Goal: Communication & Community: Answer question/provide support

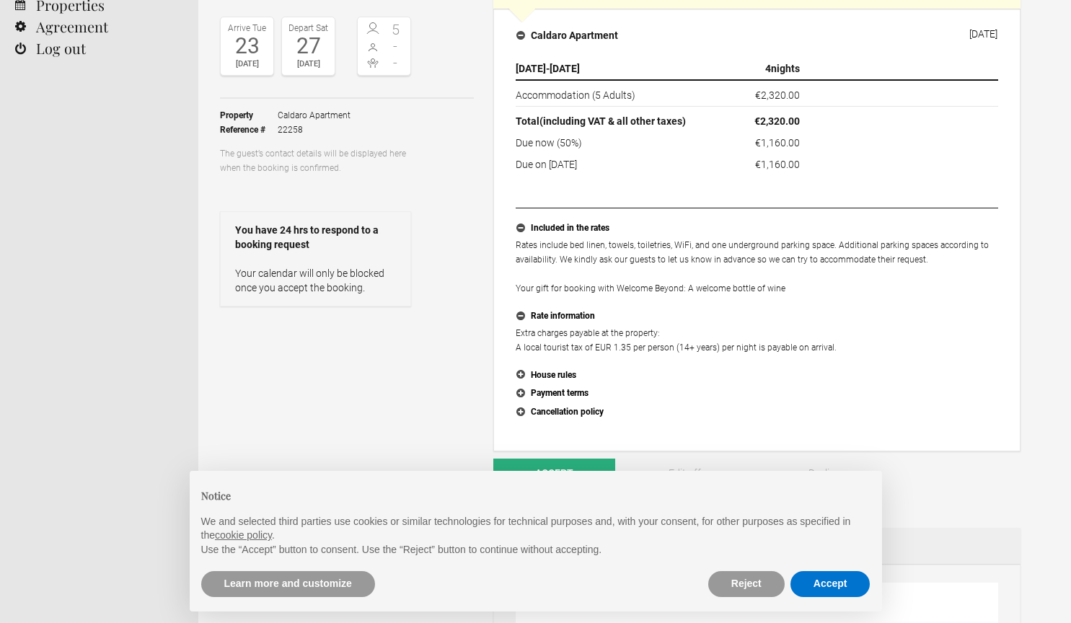
scroll to position [177, 0]
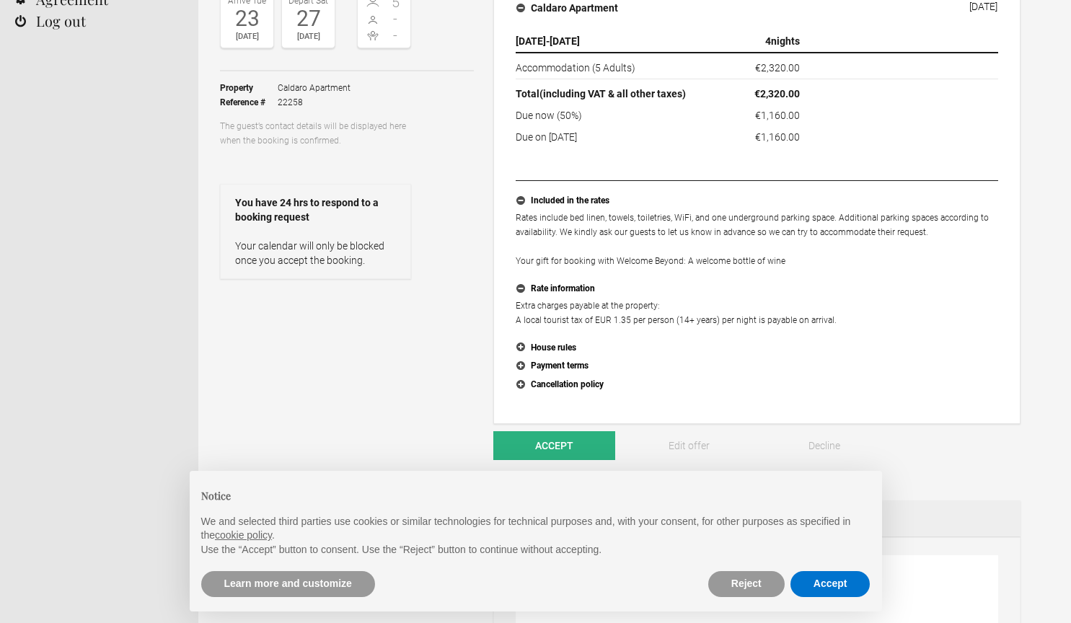
click at [552, 363] on button "Payment terms" at bounding box center [757, 366] width 483 height 19
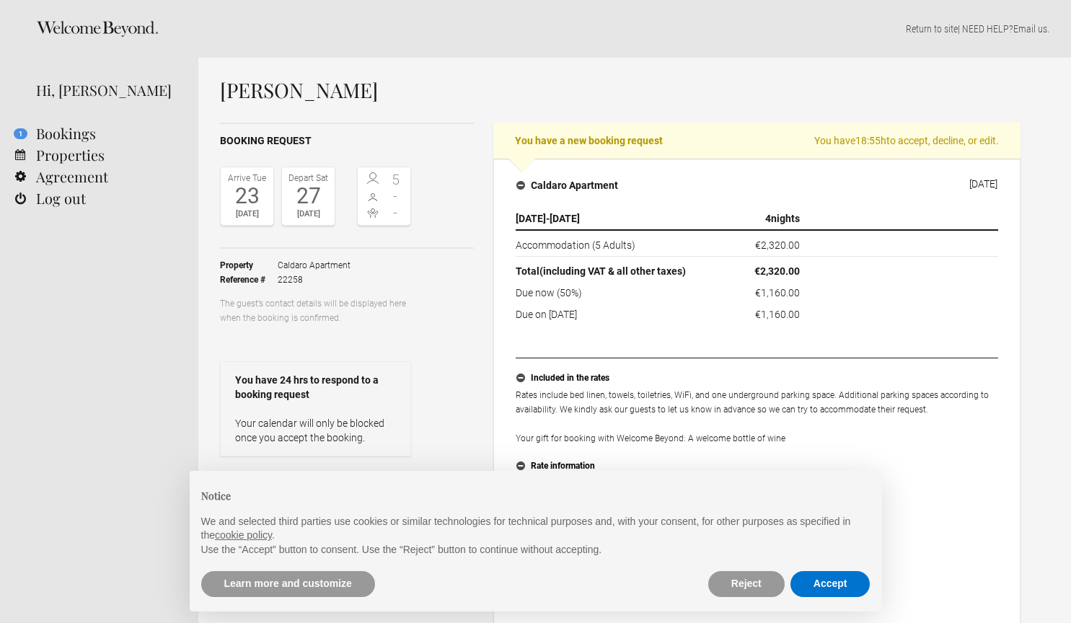
scroll to position [41, 0]
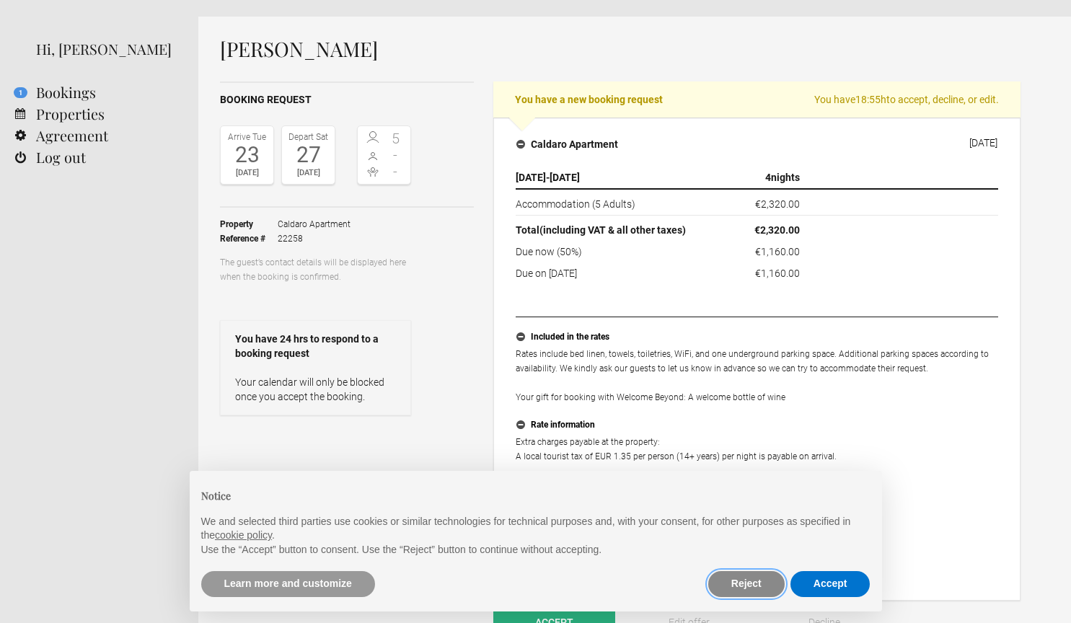
click at [753, 587] on button "Reject" at bounding box center [746, 584] width 76 height 26
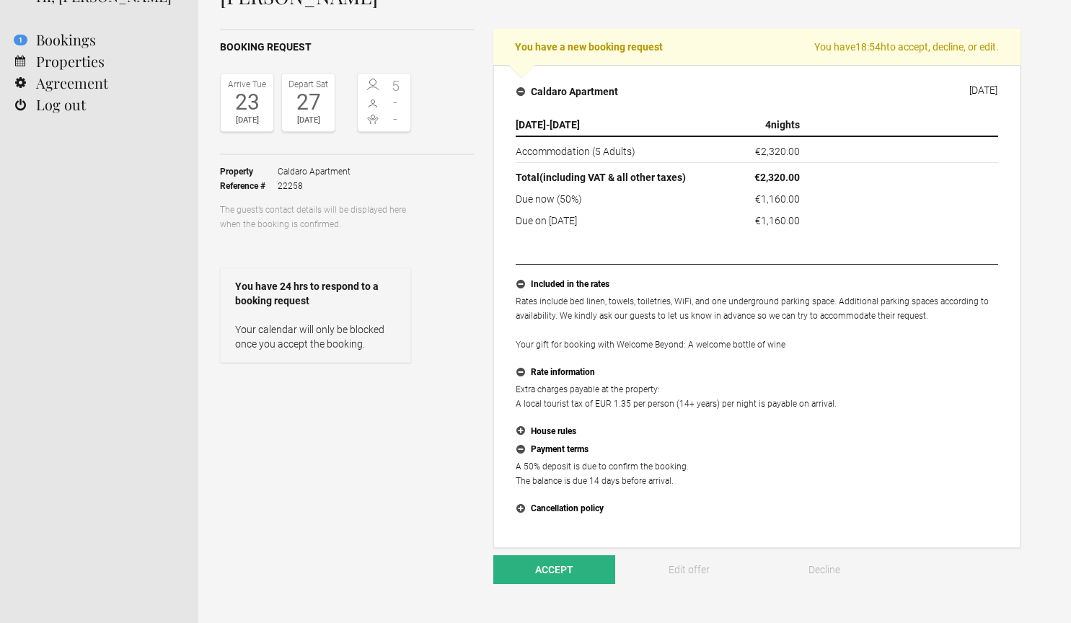
scroll to position [131, 0]
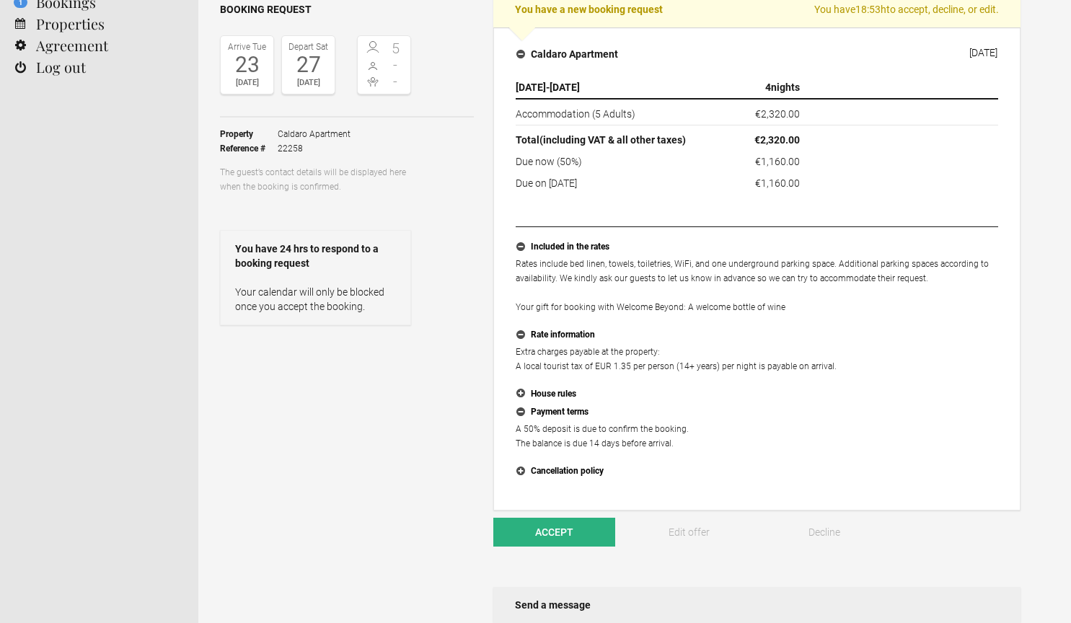
click at [563, 393] on button "House rules" at bounding box center [757, 394] width 483 height 19
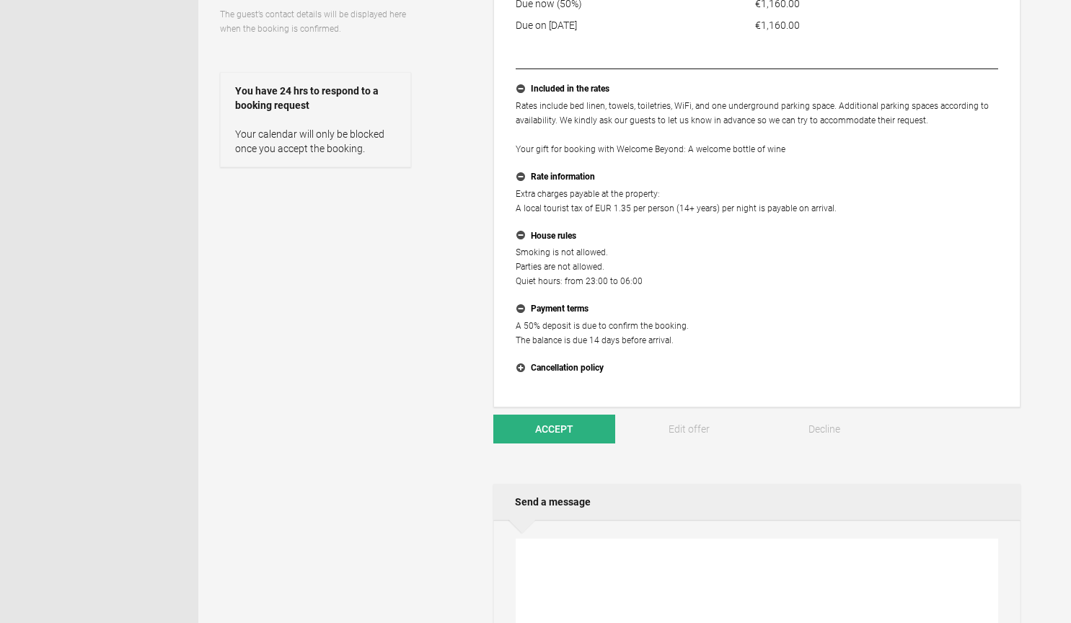
scroll to position [290, 0]
click at [564, 423] on span "Accept" at bounding box center [554, 429] width 38 height 12
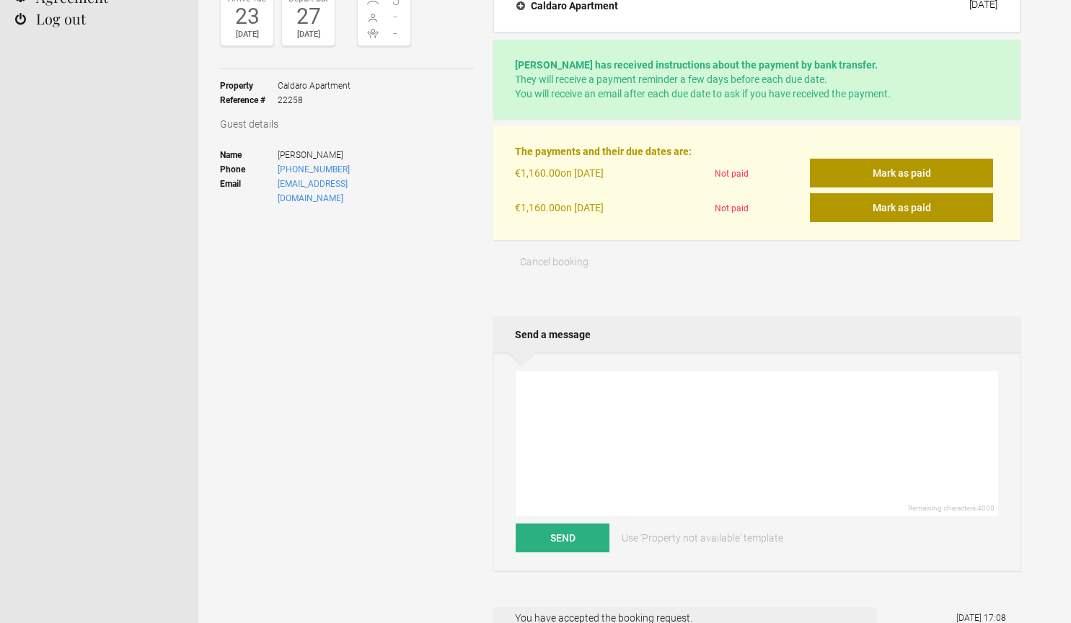
scroll to position [193, 0]
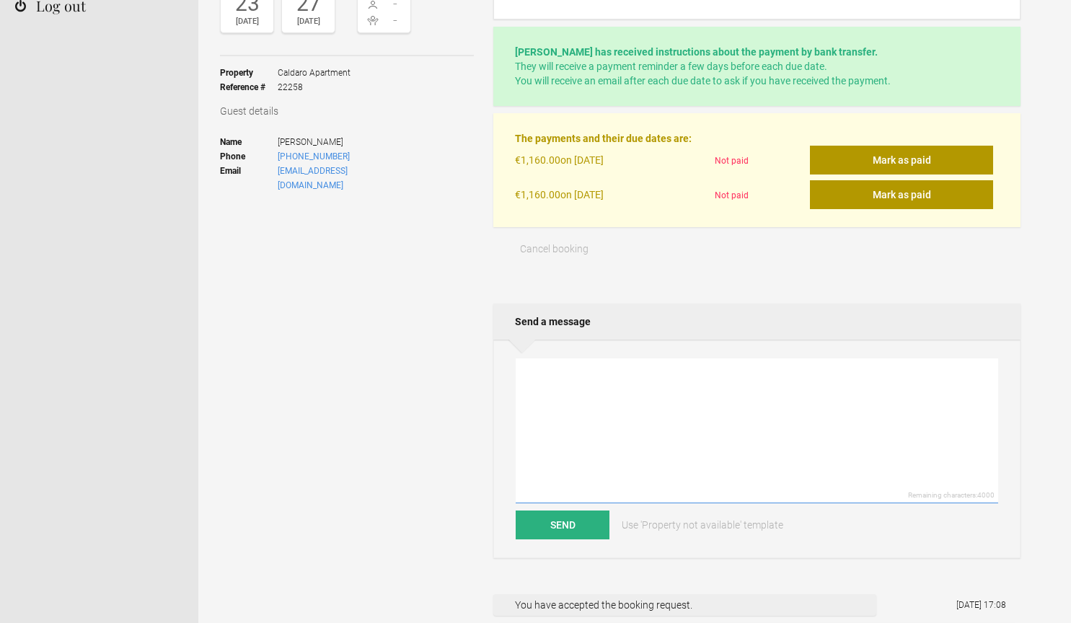
click at [568, 379] on textarea at bounding box center [757, 431] width 483 height 145
paste textarea "Dear [PERSON_NAME], Greetings from [GEOGRAPHIC_DATA] and [STREET_ADDRESS]. Than…"
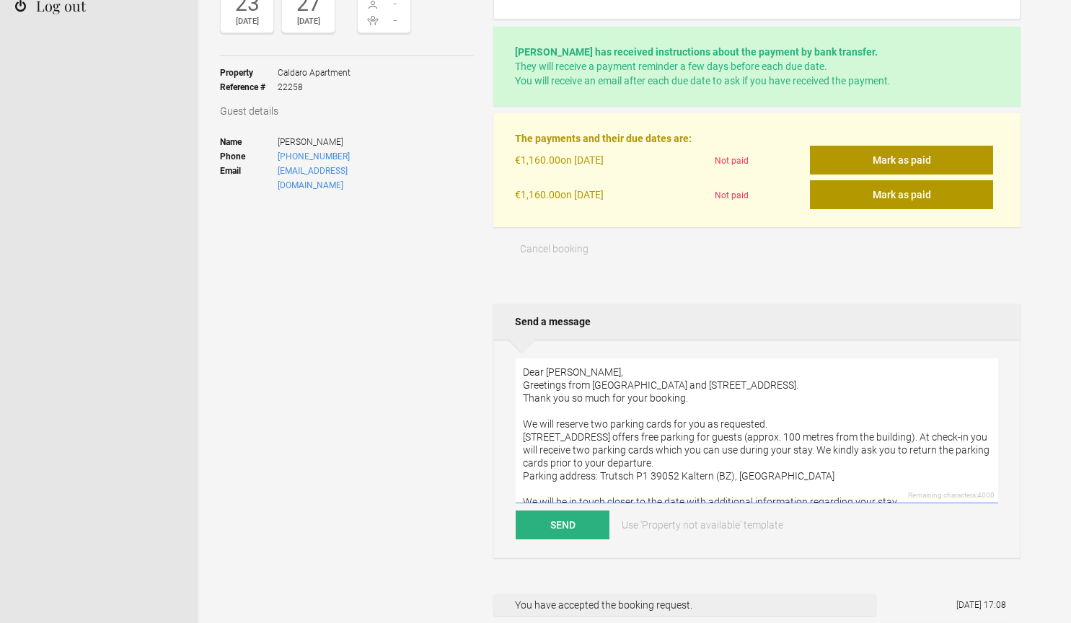
scroll to position [143, 0]
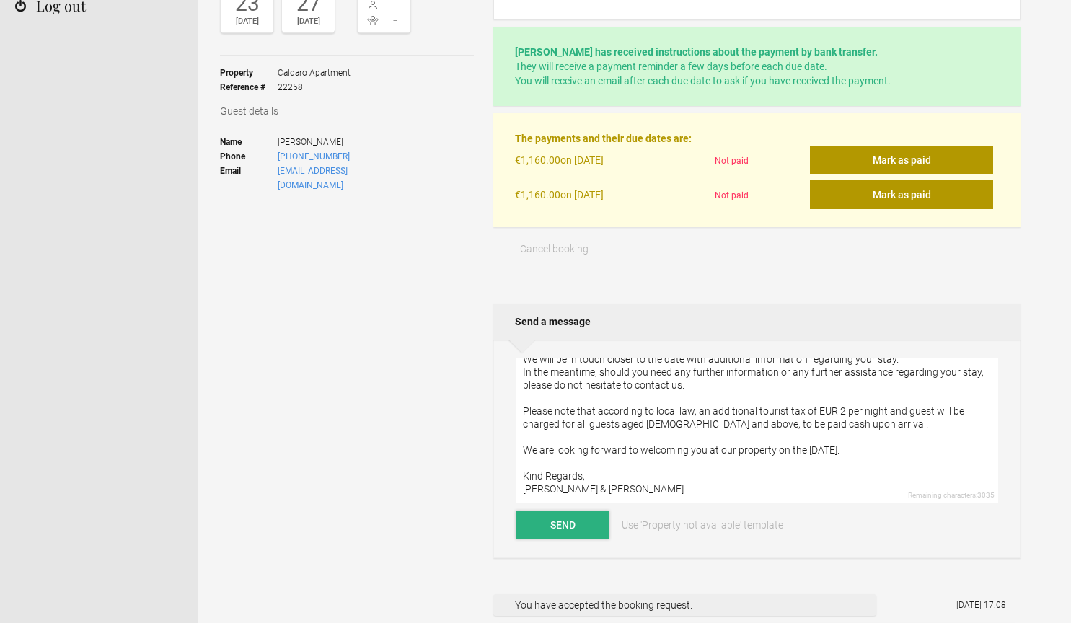
type textarea "Dear [PERSON_NAME], Greetings from [GEOGRAPHIC_DATA] and [STREET_ADDRESS]. Than…"
click at [582, 526] on button "Send" at bounding box center [563, 525] width 94 height 29
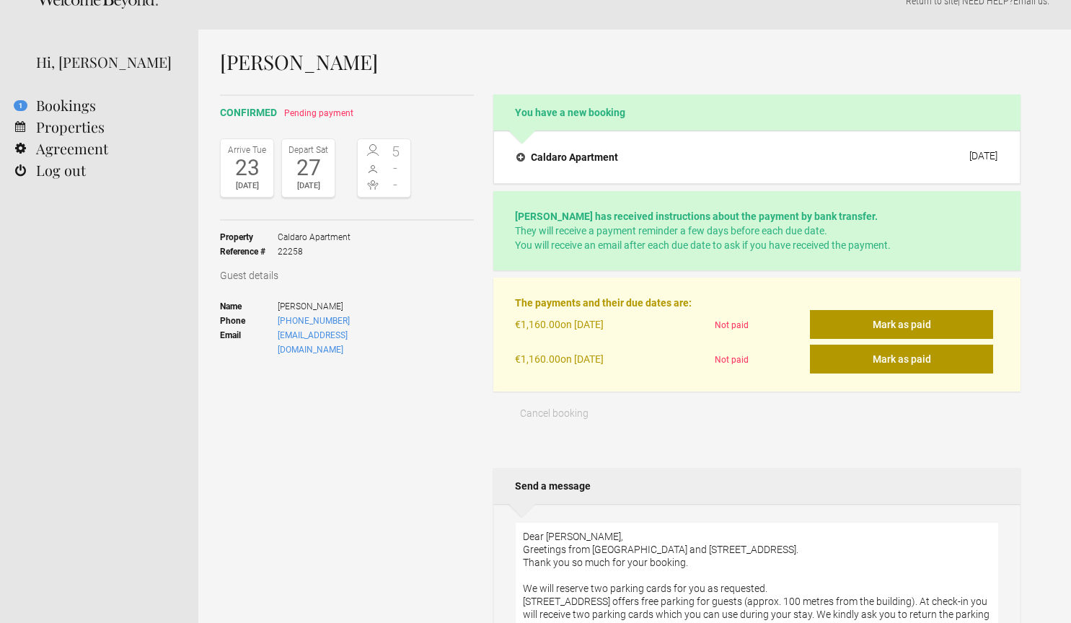
scroll to position [28, 0]
drag, startPoint x: 279, startPoint y: 305, endPoint x: 352, endPoint y: 303, distance: 72.9
click at [352, 303] on span "[PERSON_NAME]" at bounding box center [344, 306] width 133 height 14
click at [390, 330] on ul "Name [PERSON_NAME] Phone [PHONE_NUMBER] Email [EMAIL_ADDRESS][DOMAIN_NAME]" at bounding box center [315, 328] width 191 height 76
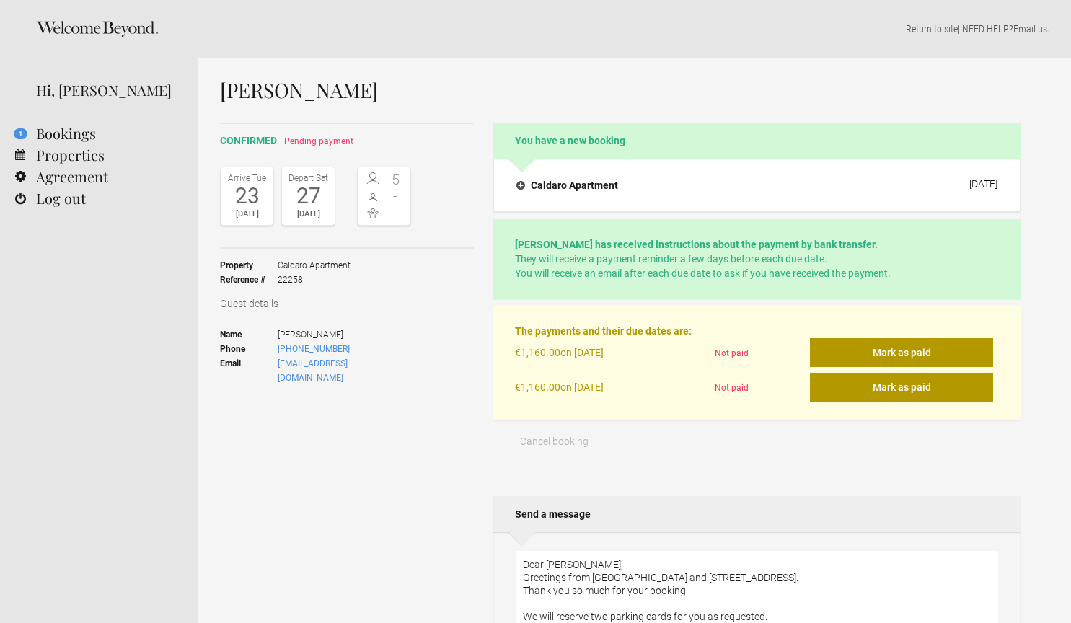
scroll to position [0, 0]
click at [554, 185] on h4 "Caldaro Apartment" at bounding box center [568, 185] width 102 height 14
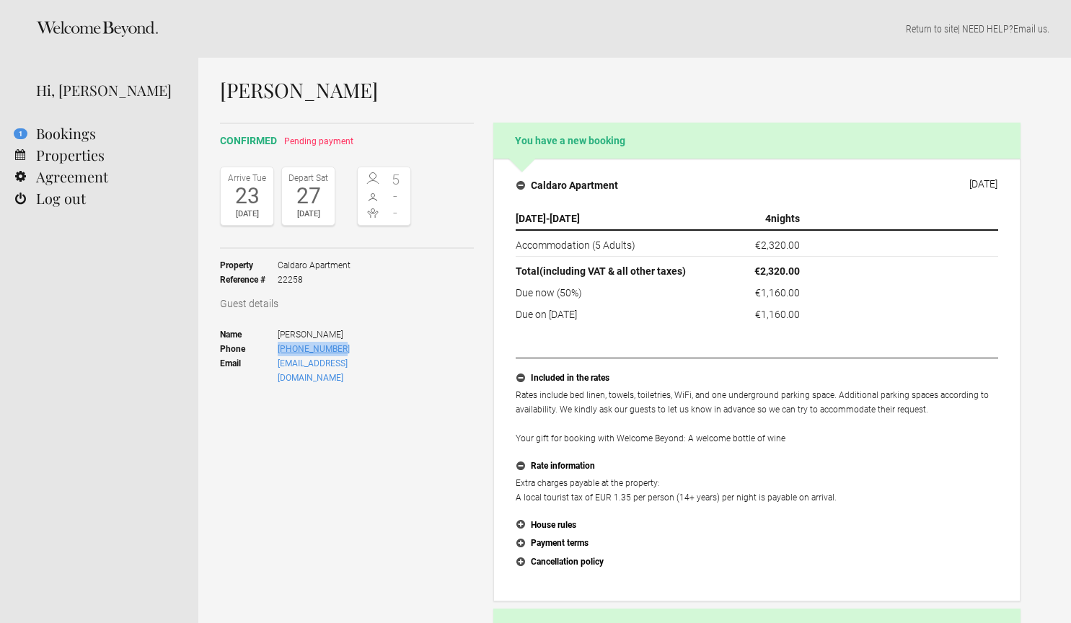
drag, startPoint x: 355, startPoint y: 346, endPoint x: 279, endPoint y: 350, distance: 75.9
click at [279, 350] on span "[PHONE_NUMBER]" at bounding box center [344, 349] width 133 height 14
copy link "[PHONE_NUMBER]"
drag, startPoint x: 395, startPoint y: 363, endPoint x: 281, endPoint y: 364, distance: 114.7
click at [281, 364] on ul "Name [PERSON_NAME] Phone [PHONE_NUMBER] Email [EMAIL_ADDRESS][DOMAIN_NAME]" at bounding box center [315, 356] width 191 height 76
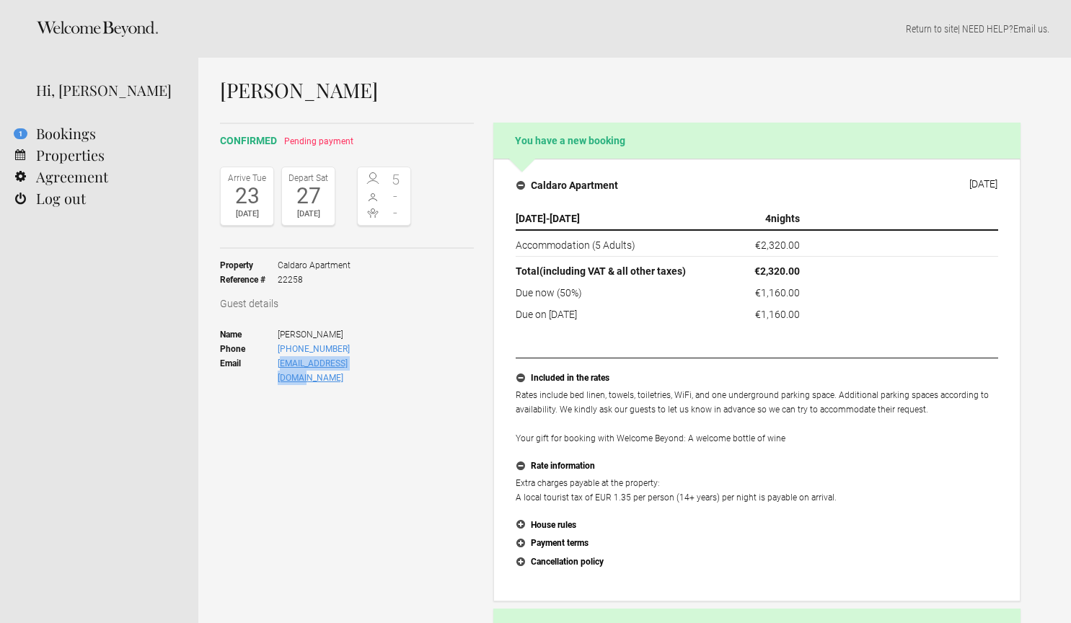
copy link "[EMAIL_ADDRESS][DOMAIN_NAME]"
click at [71, 153] on link "Properties" at bounding box center [99, 155] width 198 height 22
